Goal: Task Accomplishment & Management: Complete application form

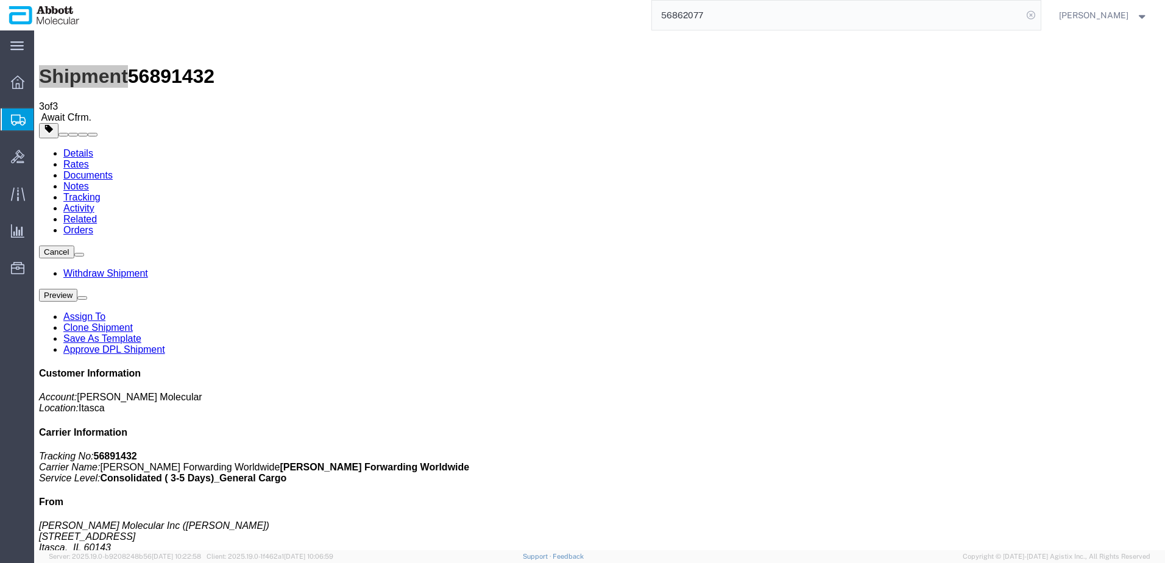
click at [1040, 16] on icon at bounding box center [1031, 15] width 17 height 17
click at [1040, 15] on icon at bounding box center [1031, 15] width 17 height 17
paste input "56891403"
type input "56891403"
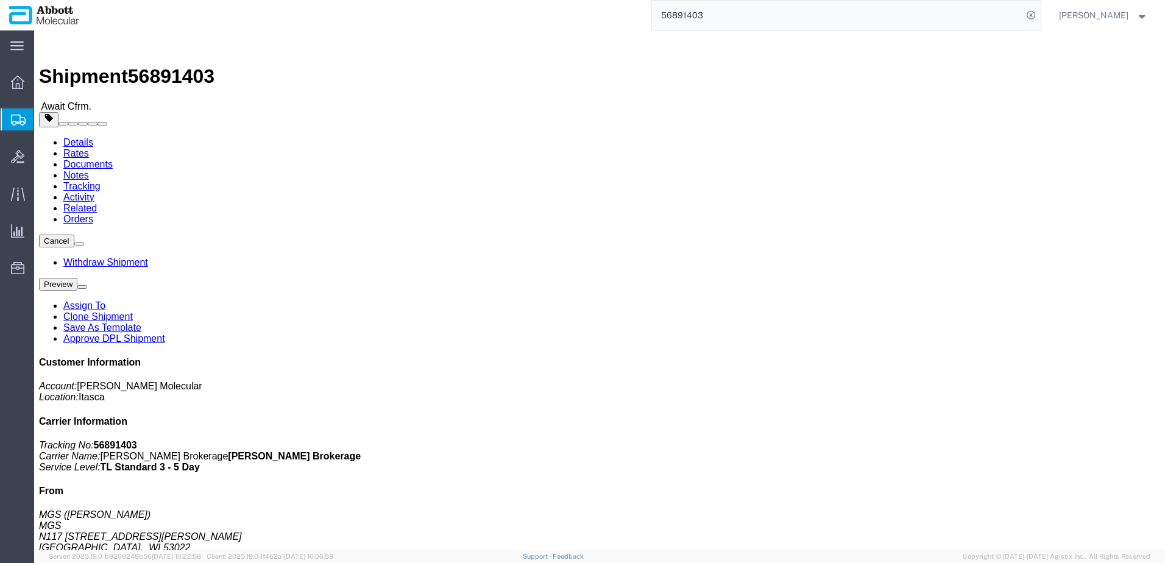
click link "Clone Shipment"
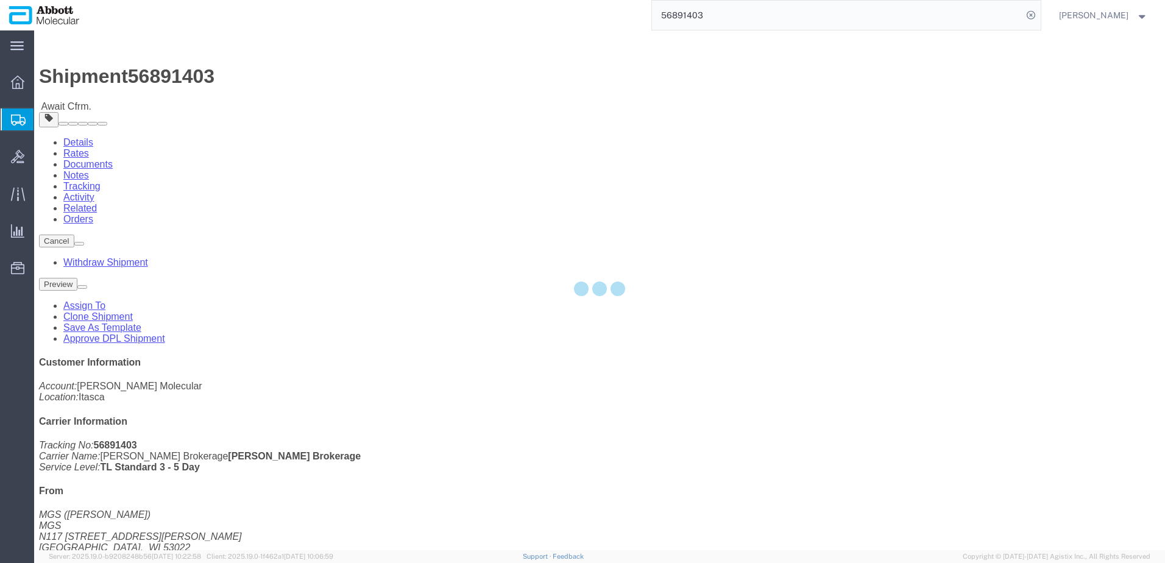
select select "48454"
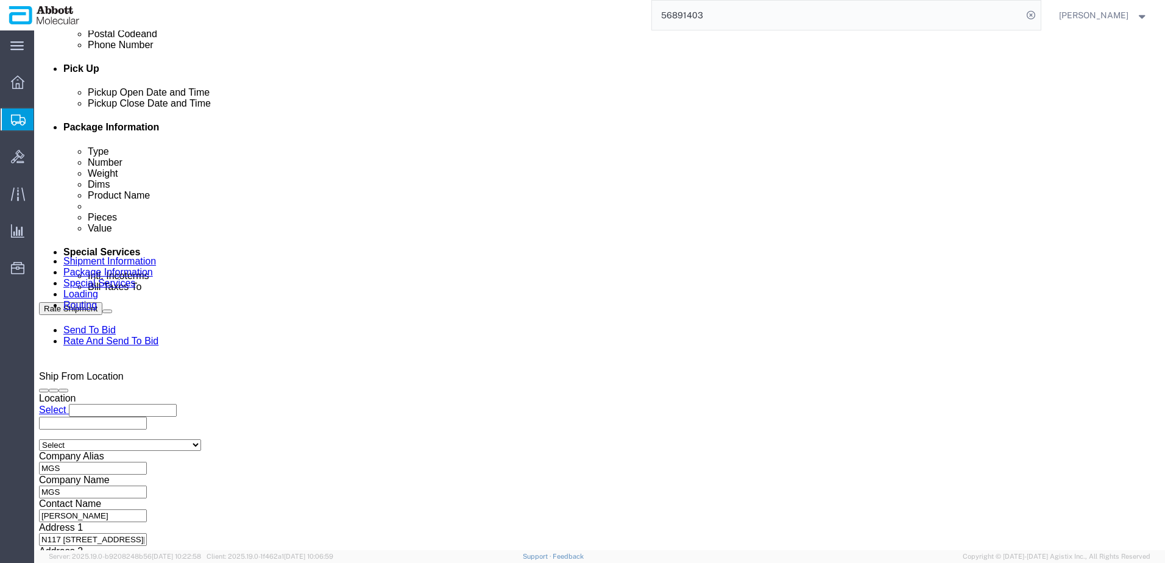
scroll to position [549, 0]
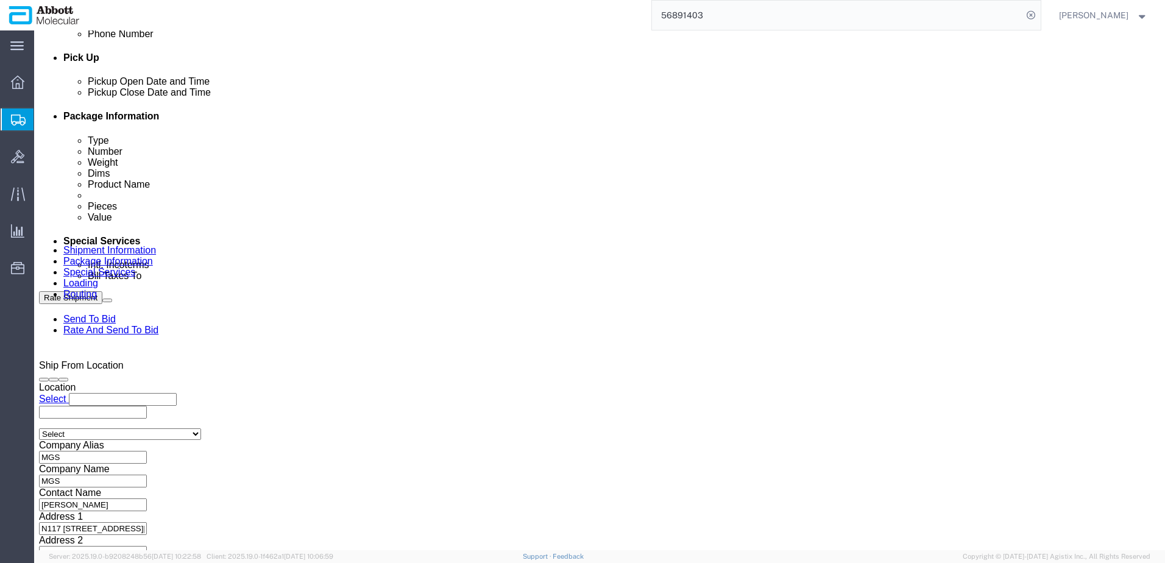
click div "[DATE] 10:00 AM"
click button "Apply"
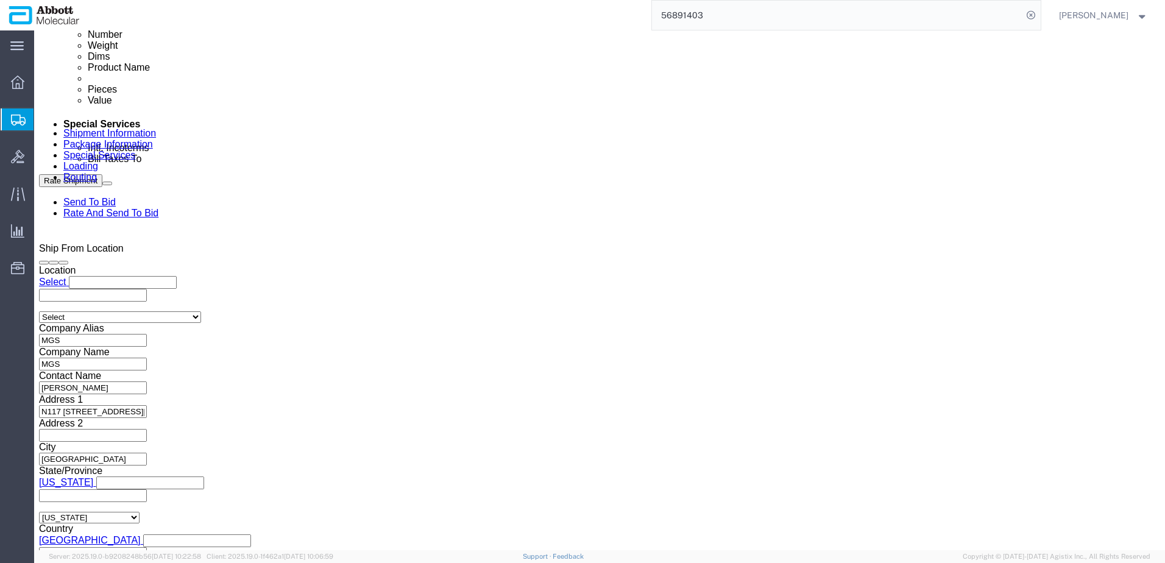
scroll to position [670, 0]
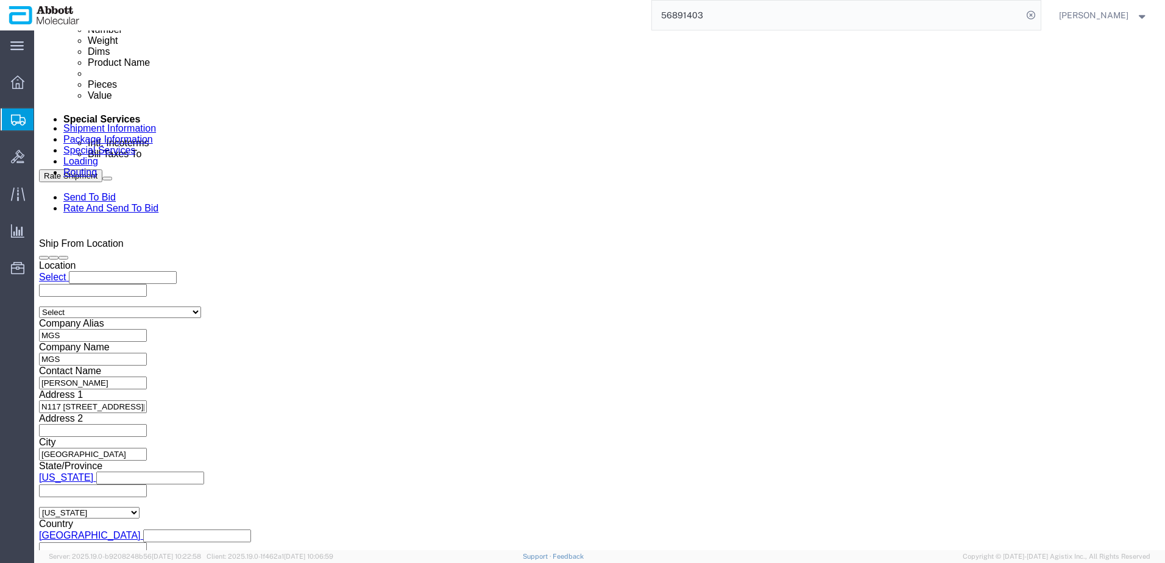
click input "MGS_[DATE]"
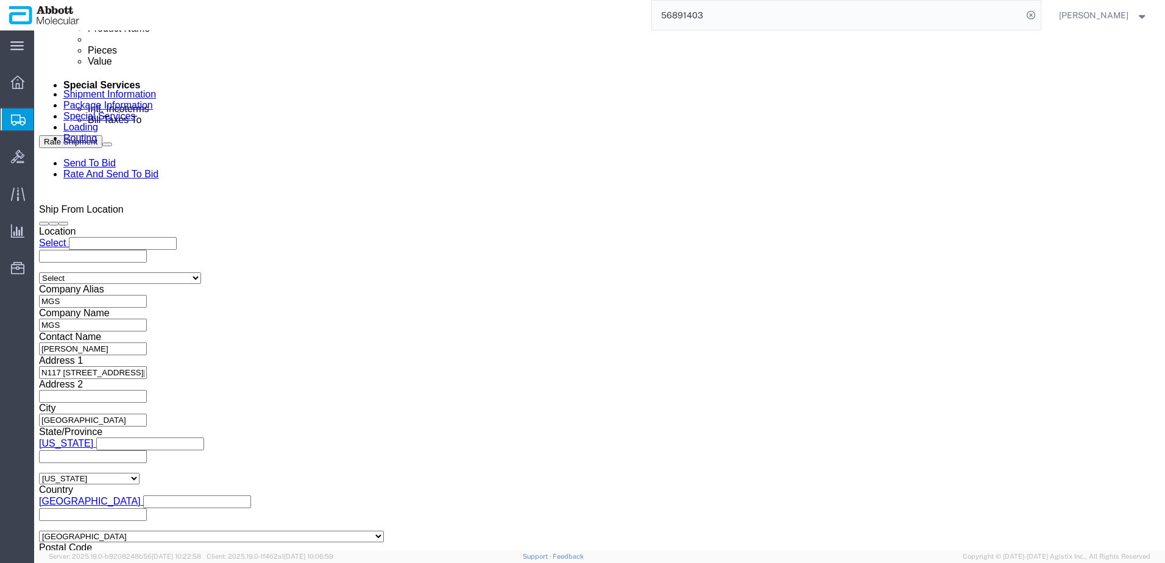
scroll to position [720, 0]
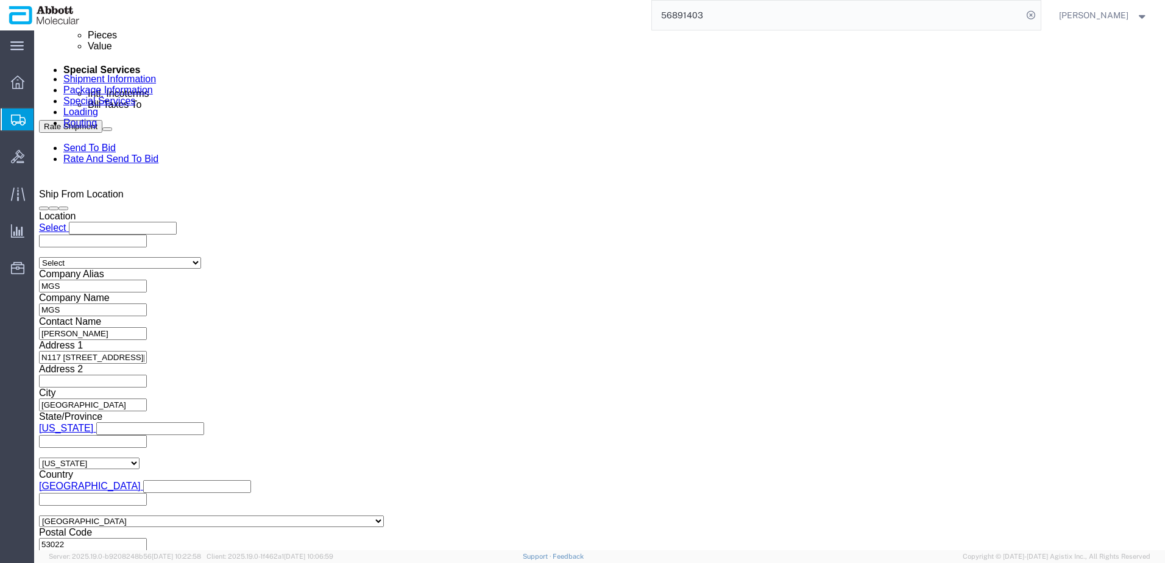
type input "MGS_[DATE]"
click button "Continue"
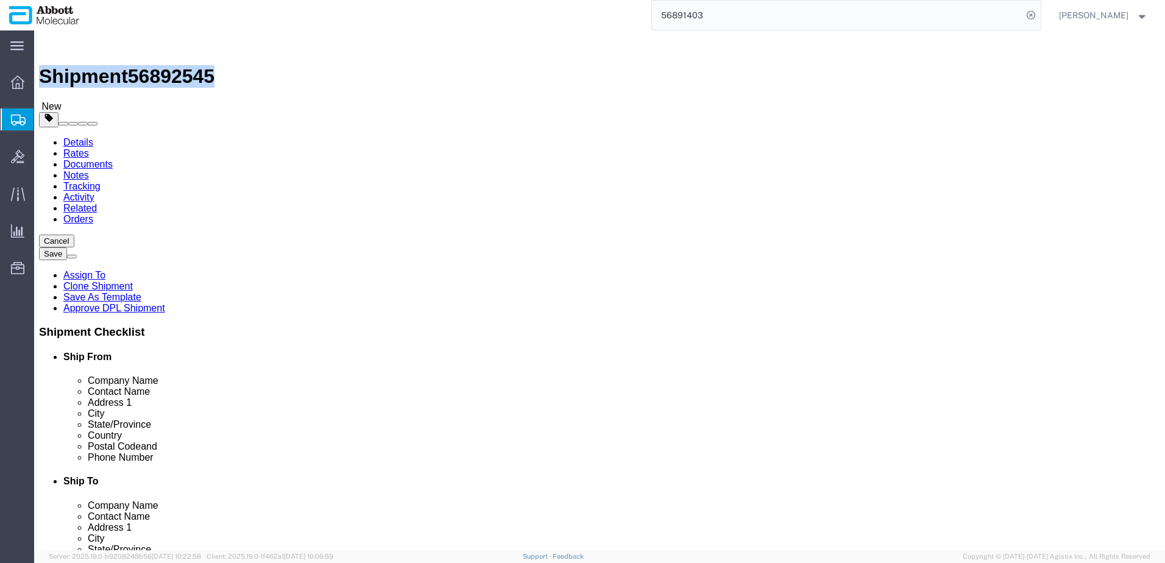
drag, startPoint x: 32, startPoint y: 19, endPoint x: 169, endPoint y: 17, distance: 137.8
click div "Shipment 56892545 New"
copy h1 "Shipment 56892545"
click button "Rate Shipment"
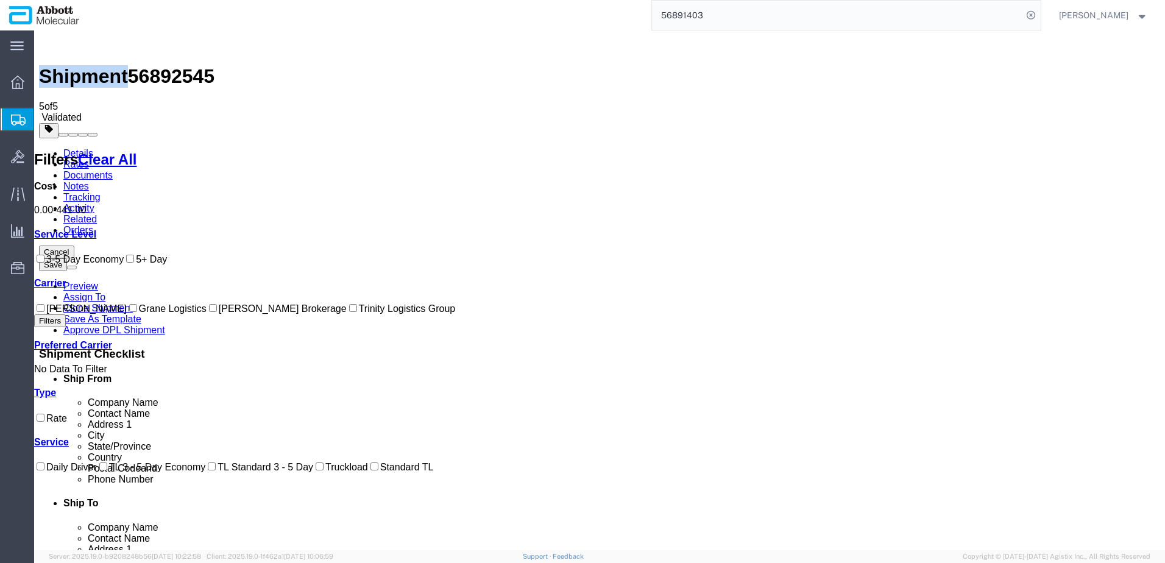
click at [209, 312] on input "[PERSON_NAME] Brokerage" at bounding box center [213, 308] width 8 height 8
checkbox input "true"
